Goal: Task Accomplishment & Management: Use online tool/utility

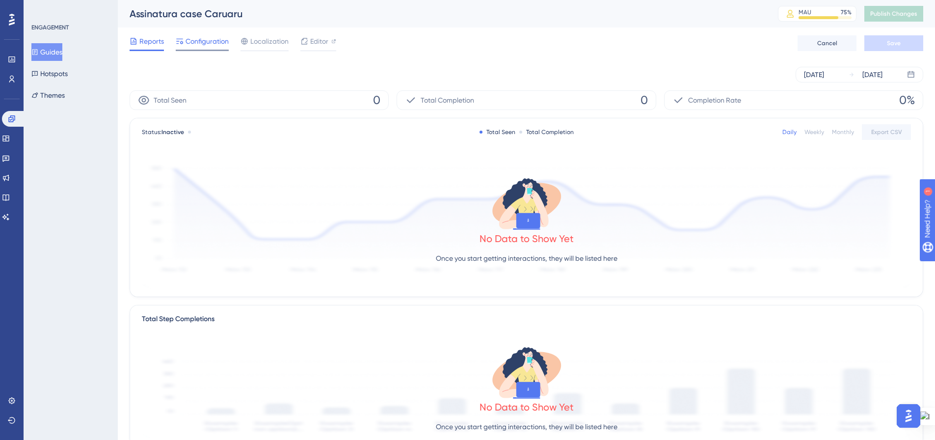
click at [214, 38] on span "Configuration" at bounding box center [206, 41] width 43 height 12
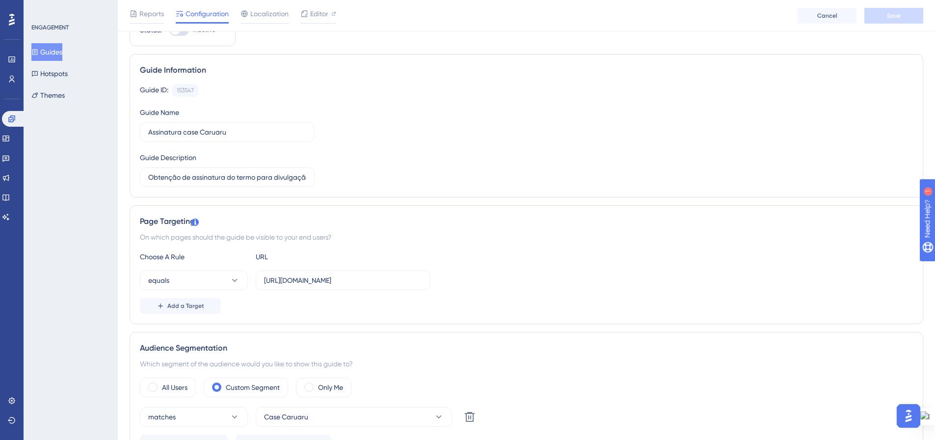
scroll to position [147, 7]
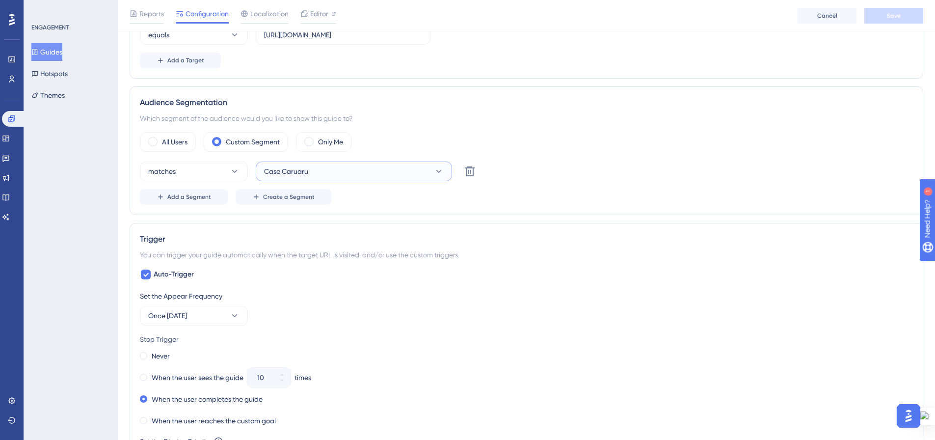
click at [308, 72] on button "Case Caruaru" at bounding box center [354, 171] width 196 height 20
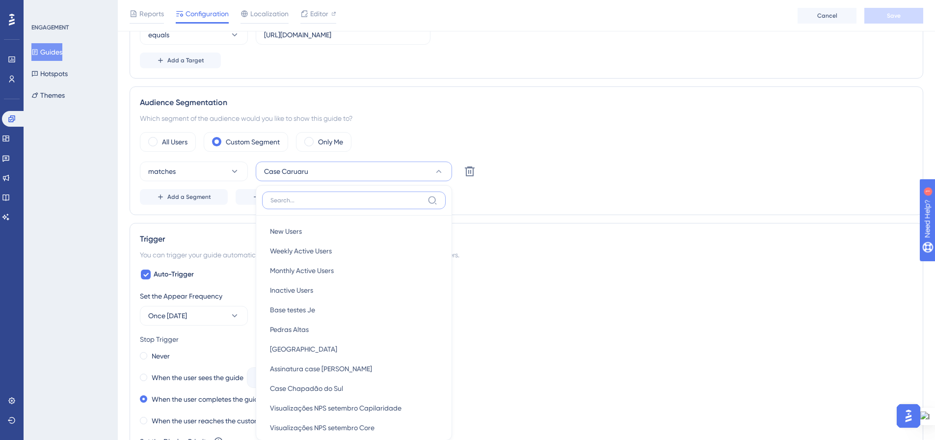
scroll to position [362, 7]
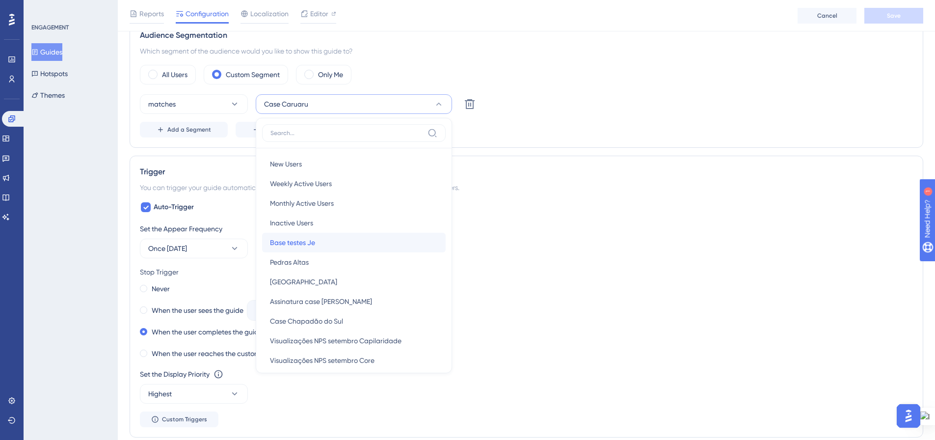
click at [308, 72] on div "Base testes Je Base testes Je" at bounding box center [354, 243] width 168 height 20
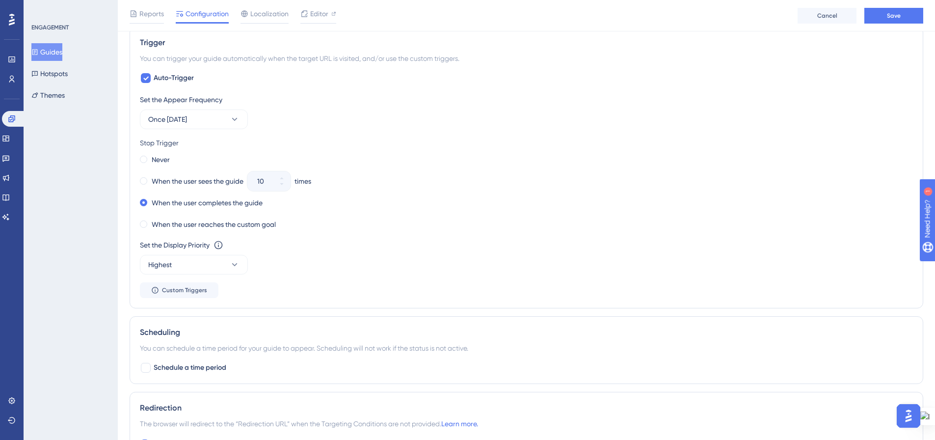
scroll to position [638, 7]
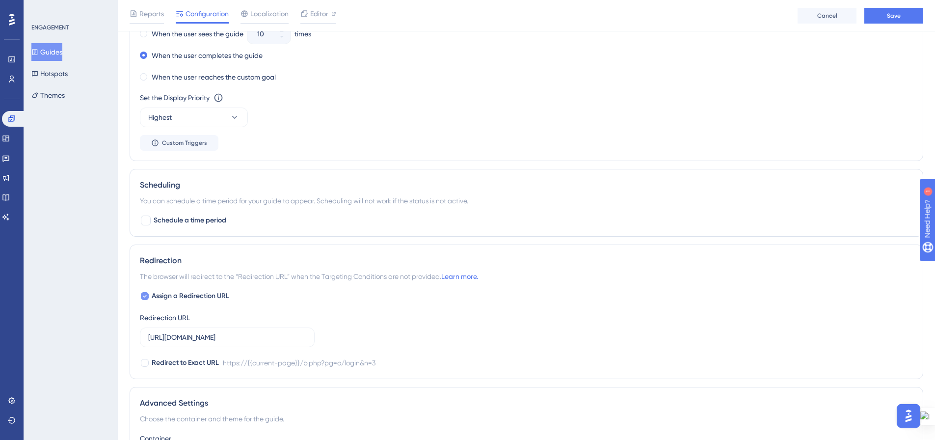
click at [143, 72] on icon at bounding box center [145, 296] width 4 height 8
checkbox input "false"
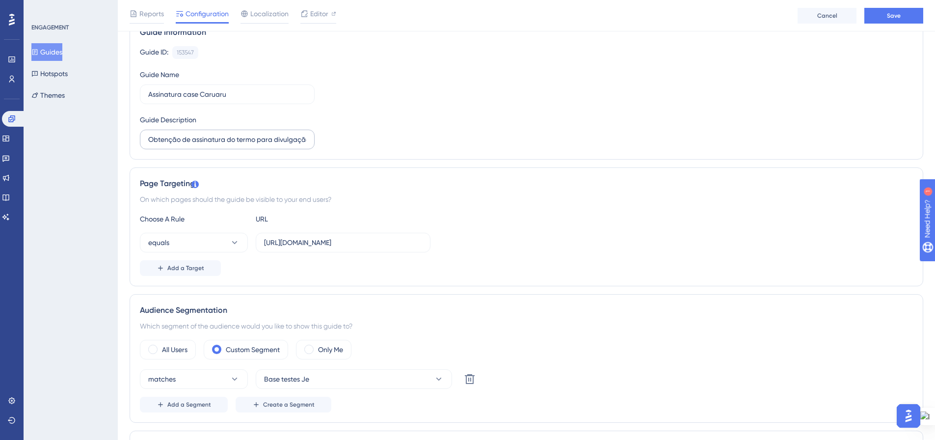
scroll to position [98, 7]
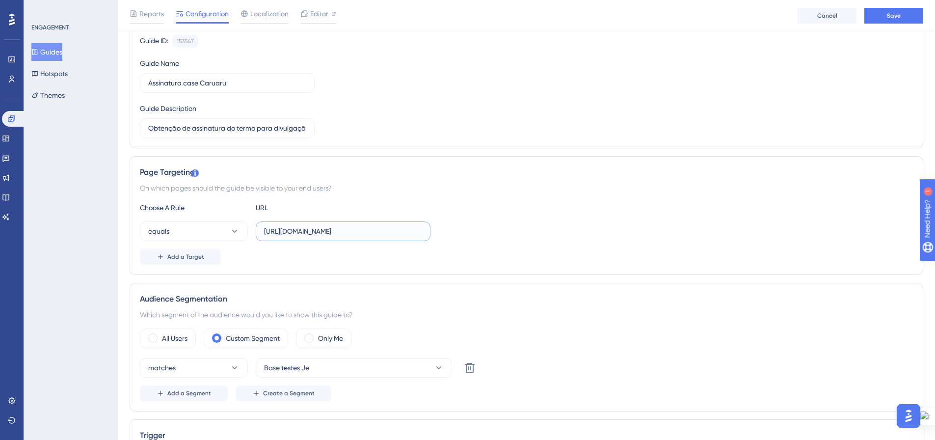
drag, startPoint x: 282, startPoint y: 230, endPoint x: 294, endPoint y: 231, distance: 11.8
click at [294, 72] on input "https://tata.1doc.com.br/b.php?pg=o/login&n=3" at bounding box center [343, 231] width 158 height 11
drag, startPoint x: 388, startPoint y: 234, endPoint x: 442, endPoint y: 234, distance: 54.0
click at [308, 72] on div "equals https://prefdasamantha.1doc.com.br/b.php?pg=o/login&n=3" at bounding box center [526, 231] width 773 height 20
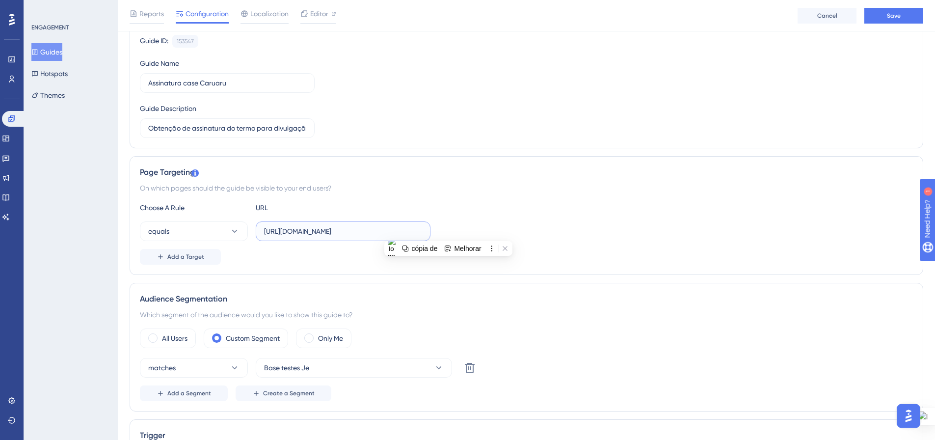
type input "https://prefdasamantha.1doc.com.br/b.php?pg=o/login&n=3"
click at [308, 72] on div "equals https://prefdasamantha.1doc.com.br/b.php?pg=o/login&n=3" at bounding box center [526, 231] width 773 height 20
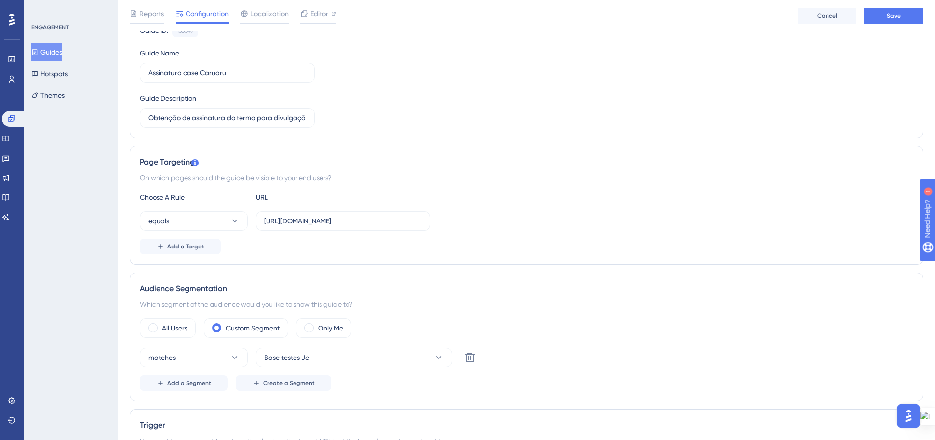
scroll to position [105, 7]
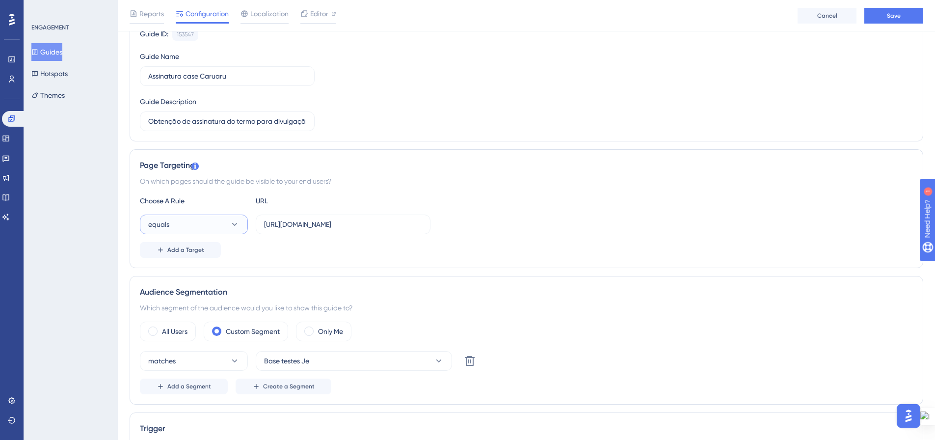
click at [230, 72] on icon at bounding box center [235, 224] width 10 height 10
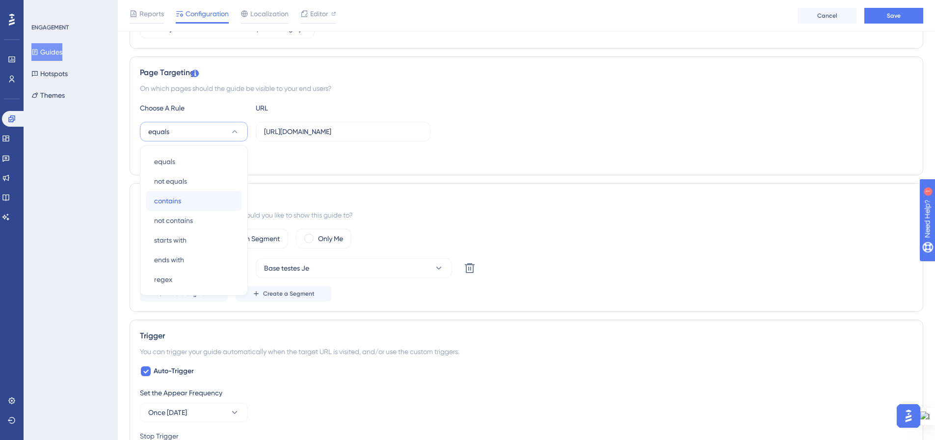
click at [223, 72] on div "contains contains" at bounding box center [193, 201] width 79 height 20
click at [230, 72] on icon at bounding box center [235, 132] width 10 height 10
click at [308, 72] on div "Add a Target" at bounding box center [526, 157] width 773 height 16
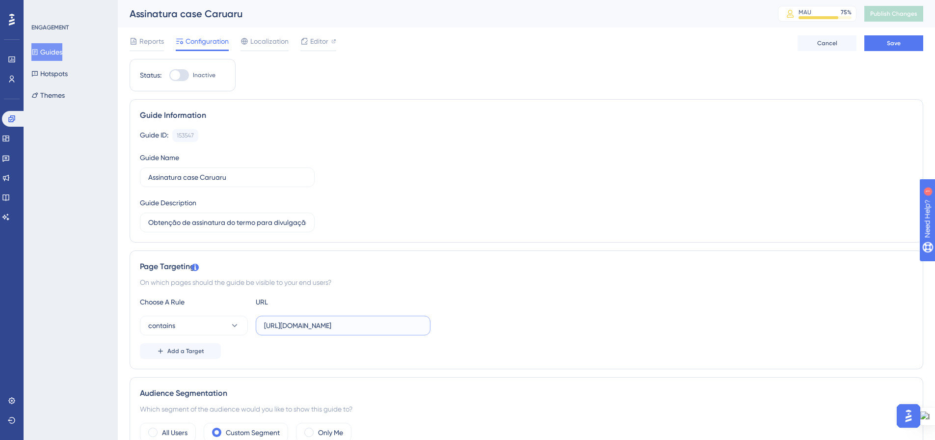
scroll to position [0, 36]
drag, startPoint x: 385, startPoint y: 323, endPoint x: 459, endPoint y: 318, distance: 74.2
click at [308, 72] on div "contains https://prefdasamantha.1doc.com.br/b.php?pg=o/login&n=3" at bounding box center [526, 325] width 773 height 20
click at [308, 72] on div "Choose A Rule URL" at bounding box center [526, 302] width 773 height 12
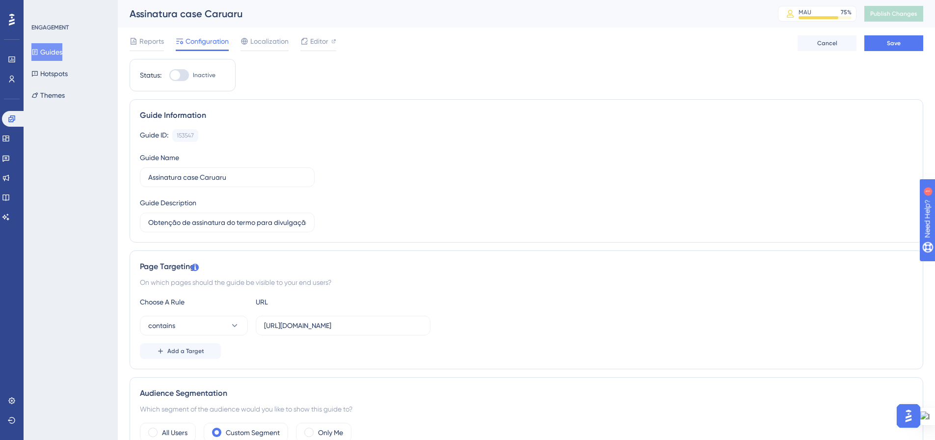
click at [179, 72] on div at bounding box center [179, 75] width 20 height 12
click at [169, 72] on input "Inactive" at bounding box center [169, 75] width 0 height 0
checkbox input "true"
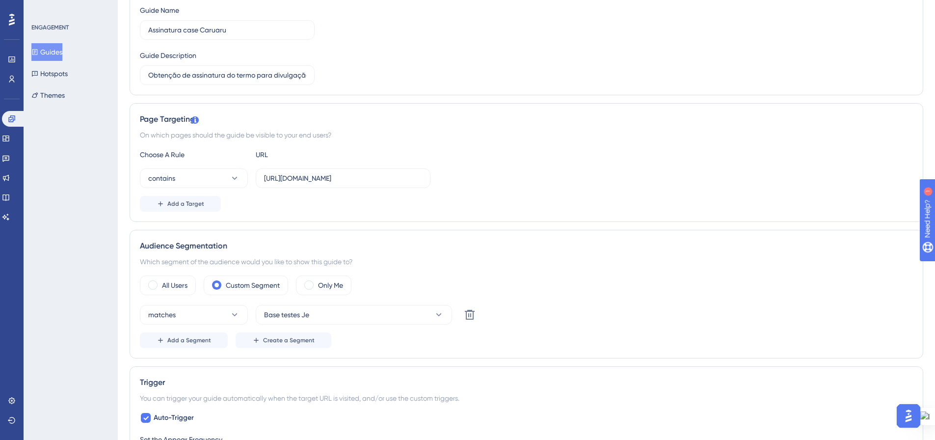
scroll to position [0, 7]
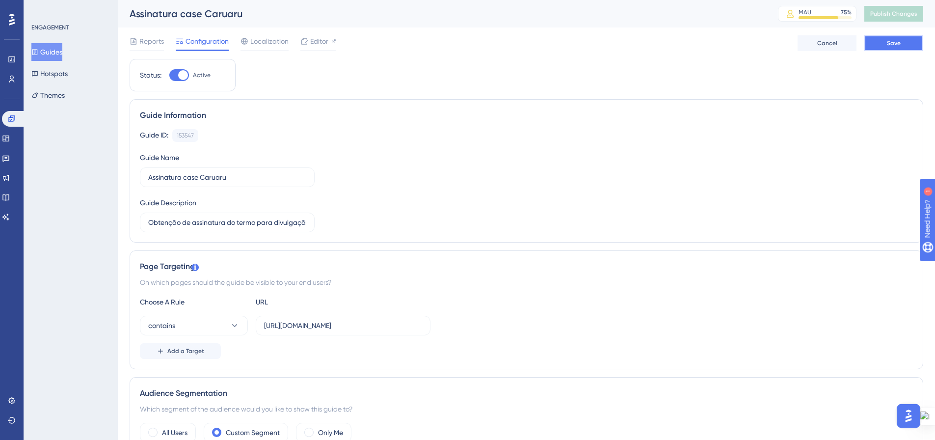
click at [308, 45] on span "Save" at bounding box center [894, 43] width 14 height 8
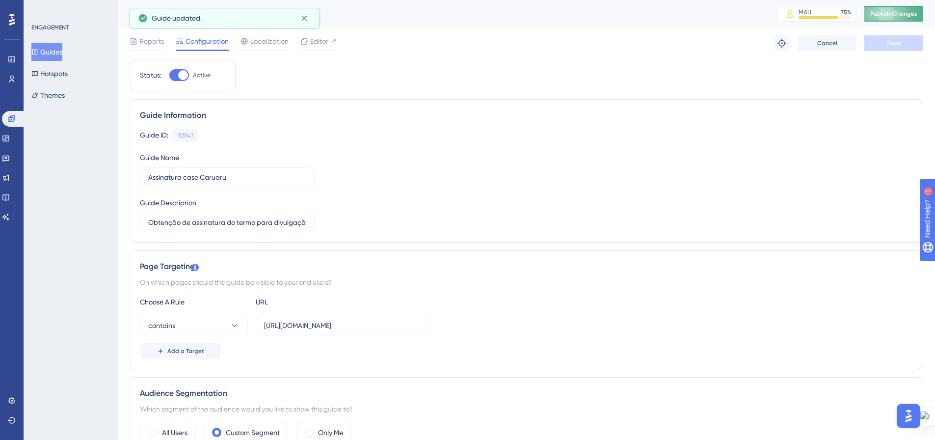
click at [308, 11] on span "Publish Changes" at bounding box center [893, 14] width 47 height 8
drag, startPoint x: 150, startPoint y: 41, endPoint x: 160, endPoint y: 47, distance: 11.9
click at [151, 41] on span "Reports" at bounding box center [151, 41] width 25 height 12
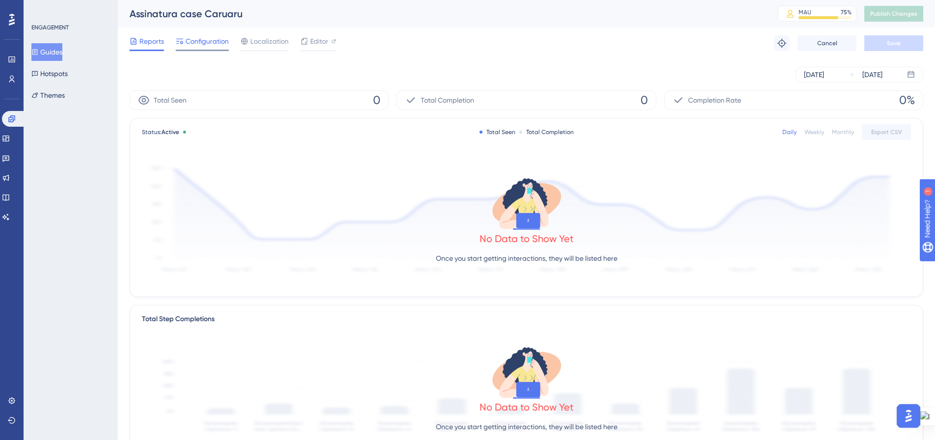
click at [199, 45] on span "Configuration" at bounding box center [206, 41] width 43 height 12
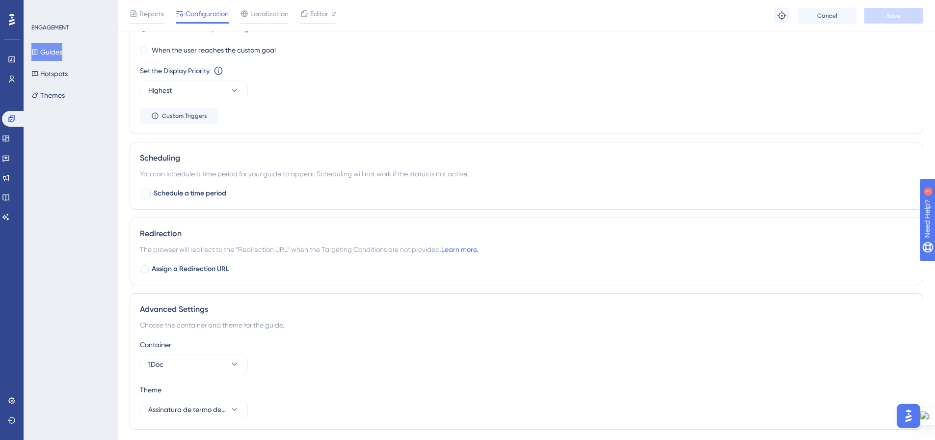
scroll to position [694, 0]
